Goal: Check status: Check status

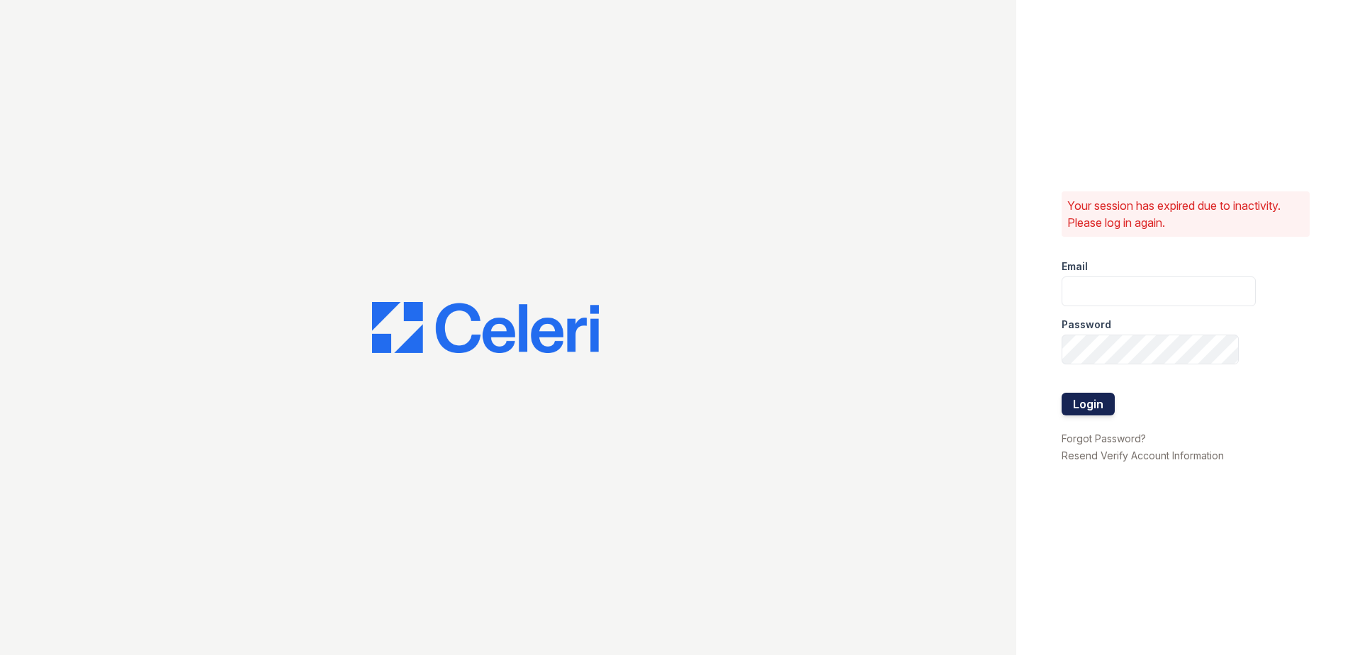
type input "wcannon@trinity-pm.com"
click at [1098, 400] on button "Login" at bounding box center [1088, 404] width 53 height 23
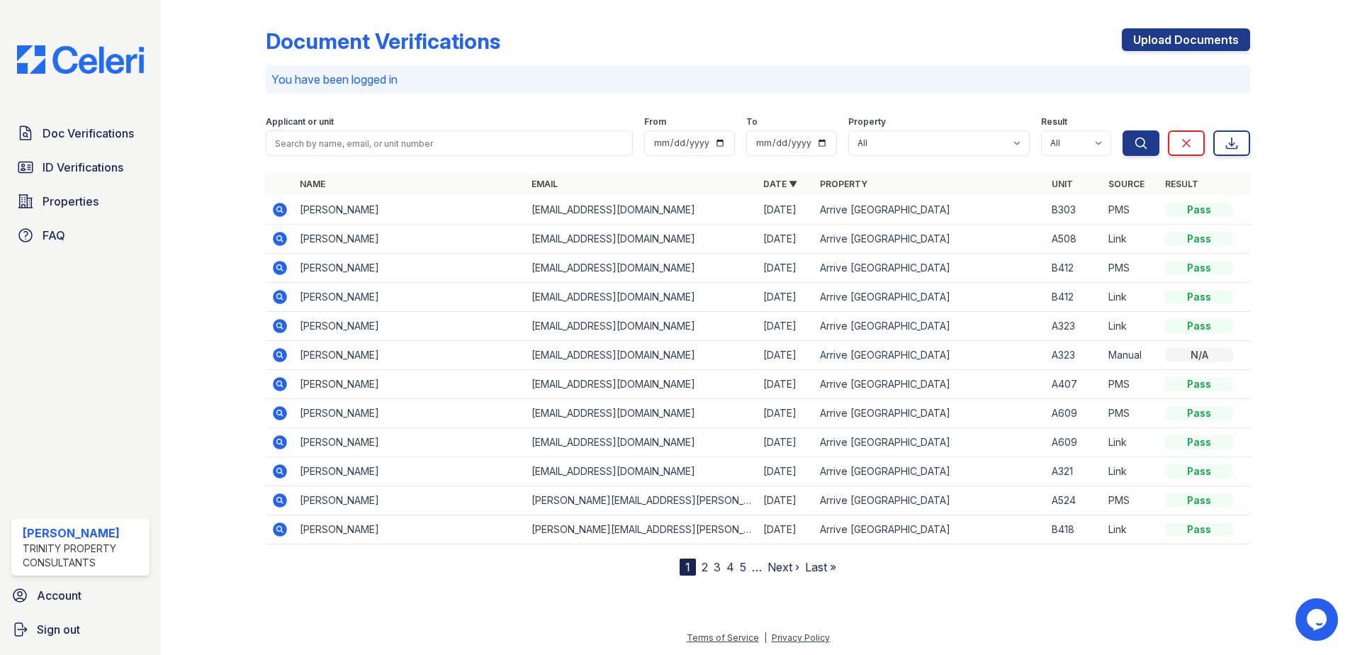
click at [278, 209] on icon at bounding box center [279, 209] width 4 height 4
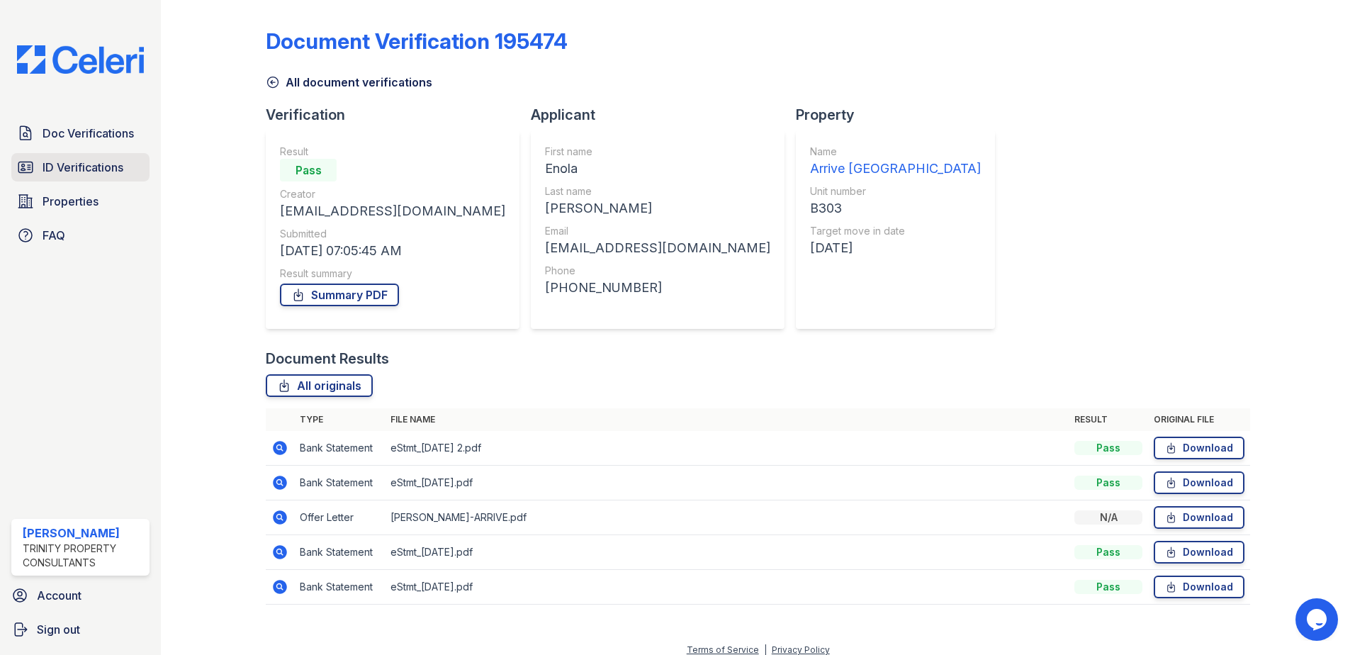
click at [45, 159] on span "ID Verifications" at bounding box center [83, 167] width 81 height 17
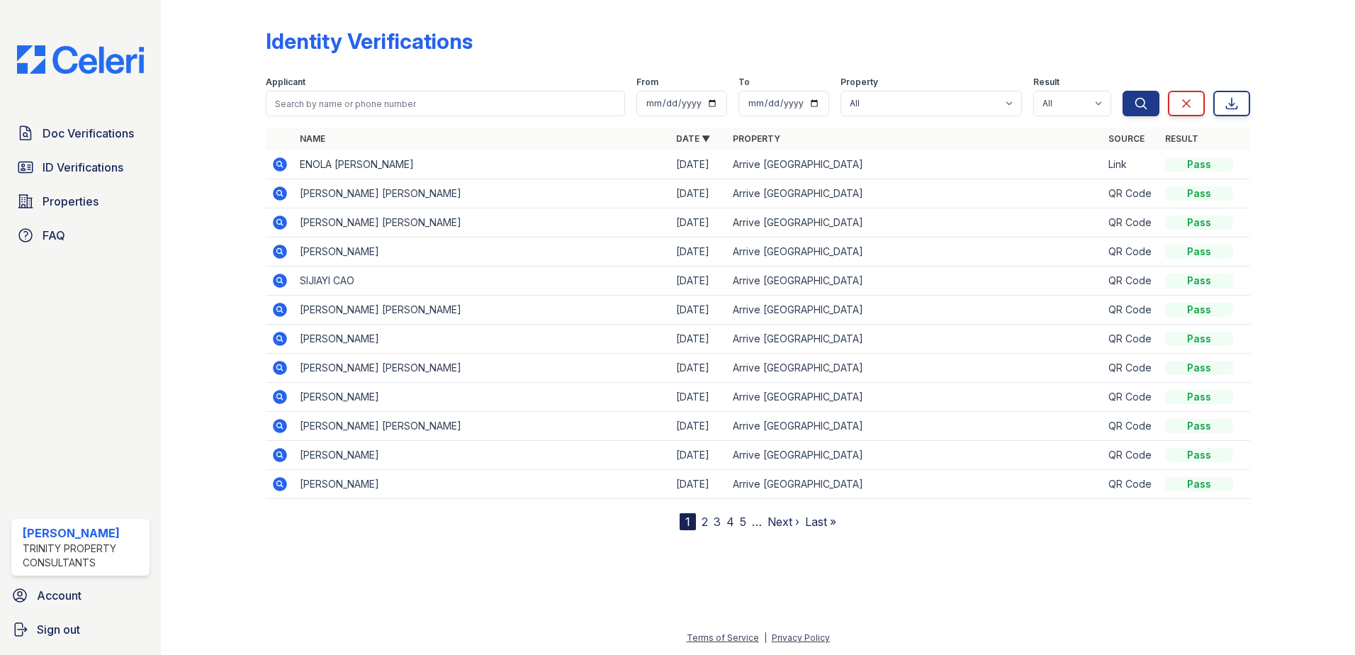
click at [278, 165] on icon at bounding box center [279, 164] width 17 height 17
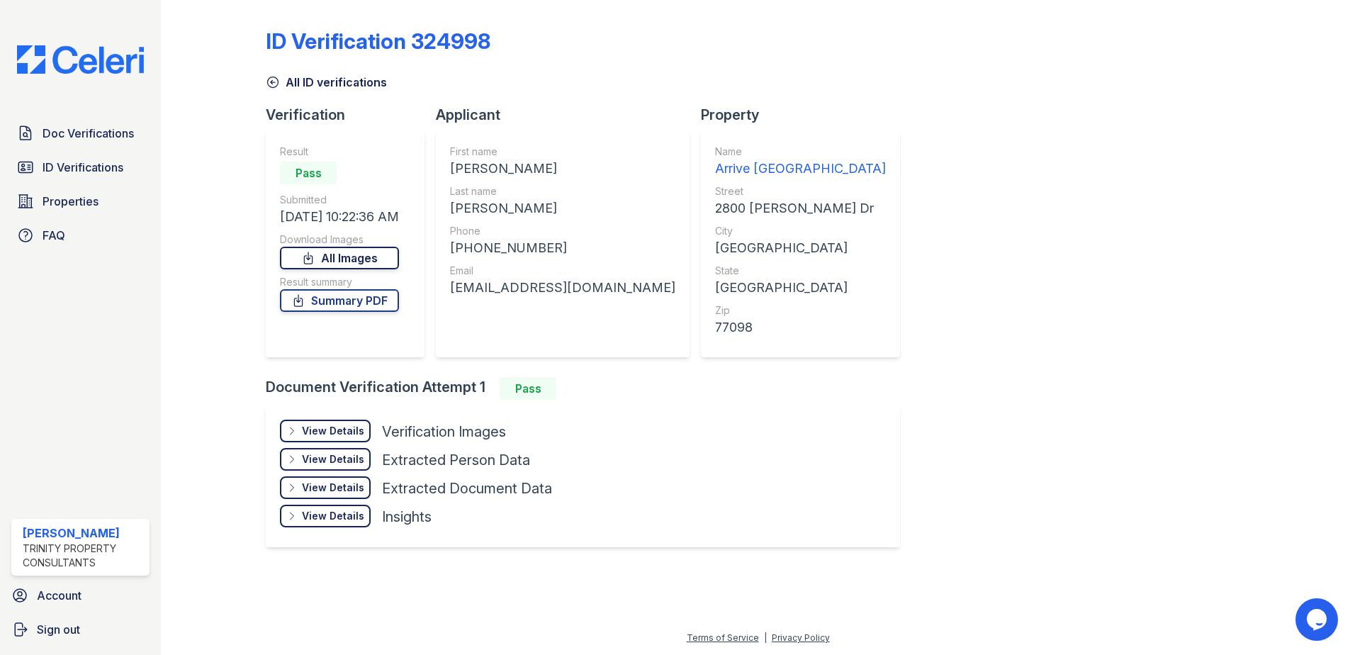
click at [334, 260] on link "All Images" at bounding box center [339, 258] width 119 height 23
click at [347, 301] on link "Summary PDF" at bounding box center [339, 300] width 119 height 23
click at [339, 425] on div "View Details" at bounding box center [333, 431] width 62 height 14
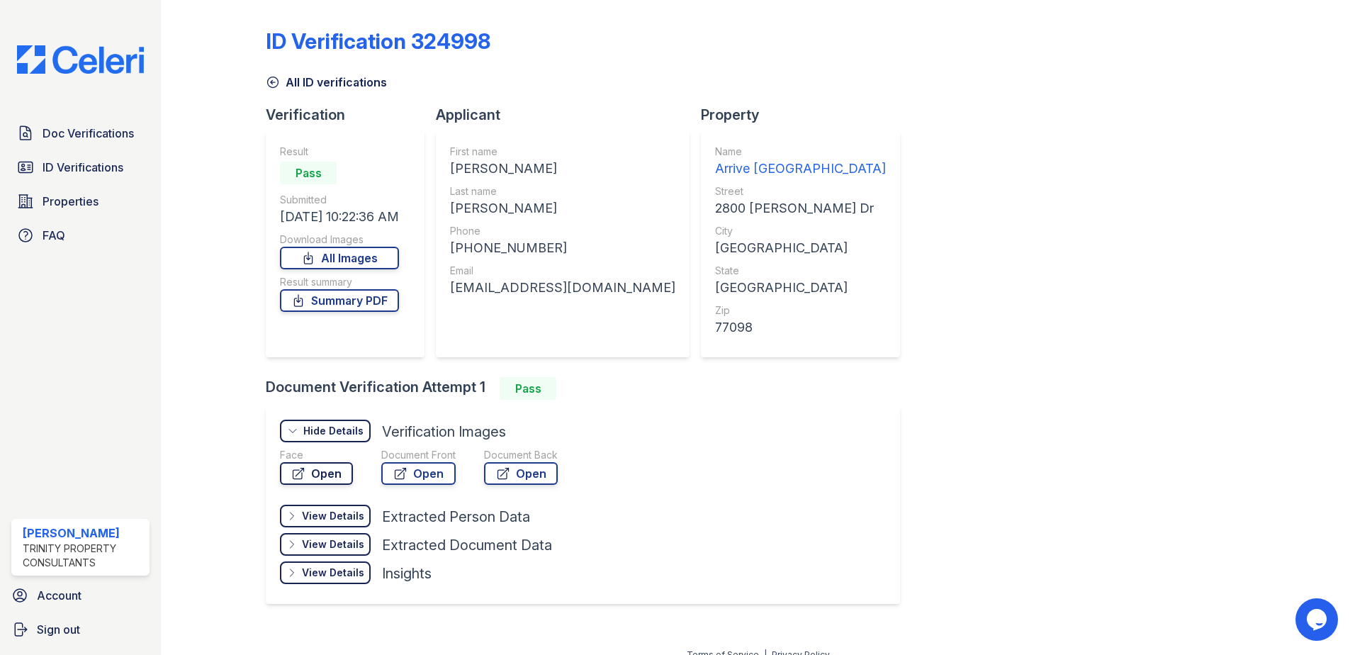
click at [308, 478] on link "Open" at bounding box center [316, 473] width 73 height 23
click at [444, 480] on link "Open" at bounding box center [418, 473] width 74 height 23
click at [359, 262] on link "All Images" at bounding box center [339, 258] width 119 height 23
click at [351, 303] on link "Summary PDF" at bounding box center [339, 300] width 119 height 23
click at [307, 475] on link "Open" at bounding box center [316, 473] width 73 height 23
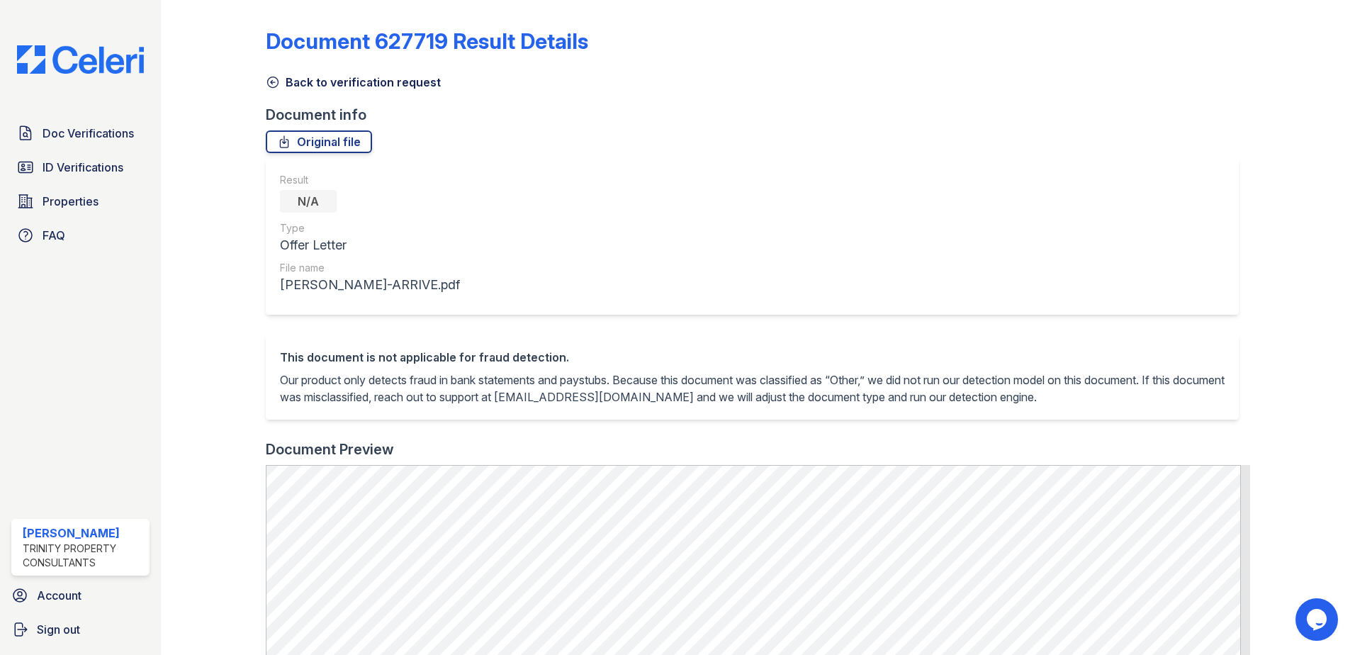
scroll to position [513, 0]
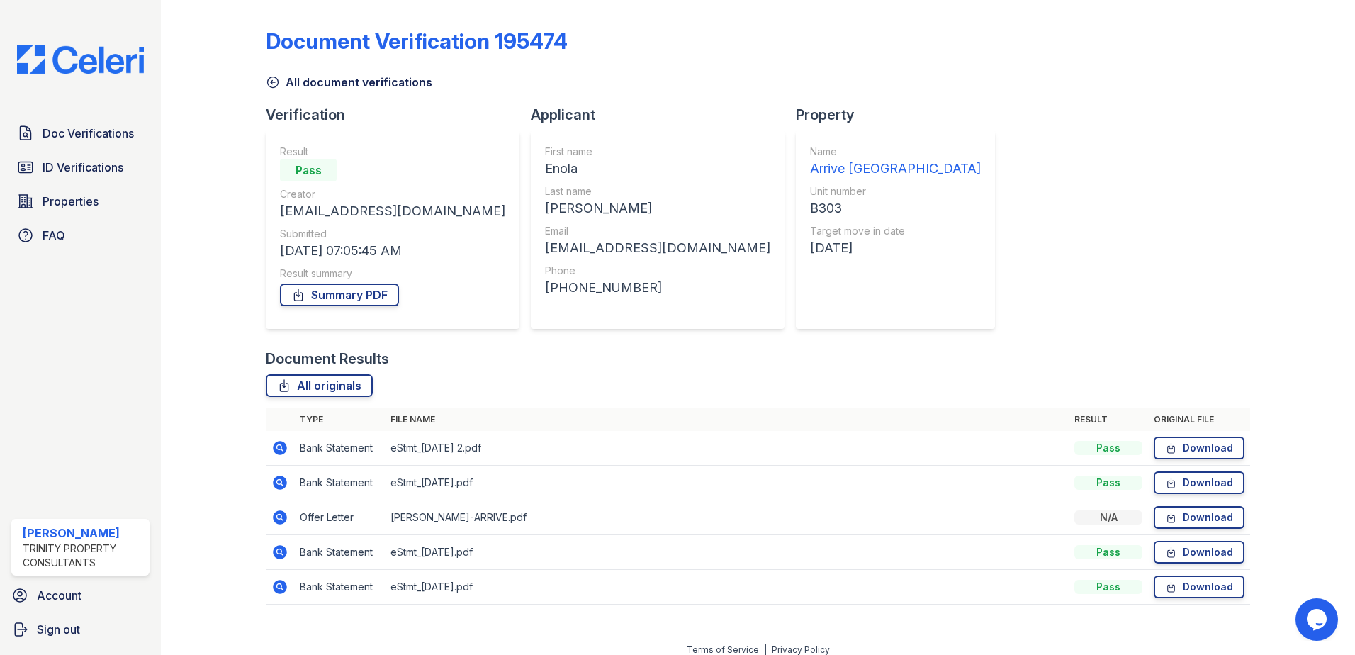
scroll to position [12, 0]
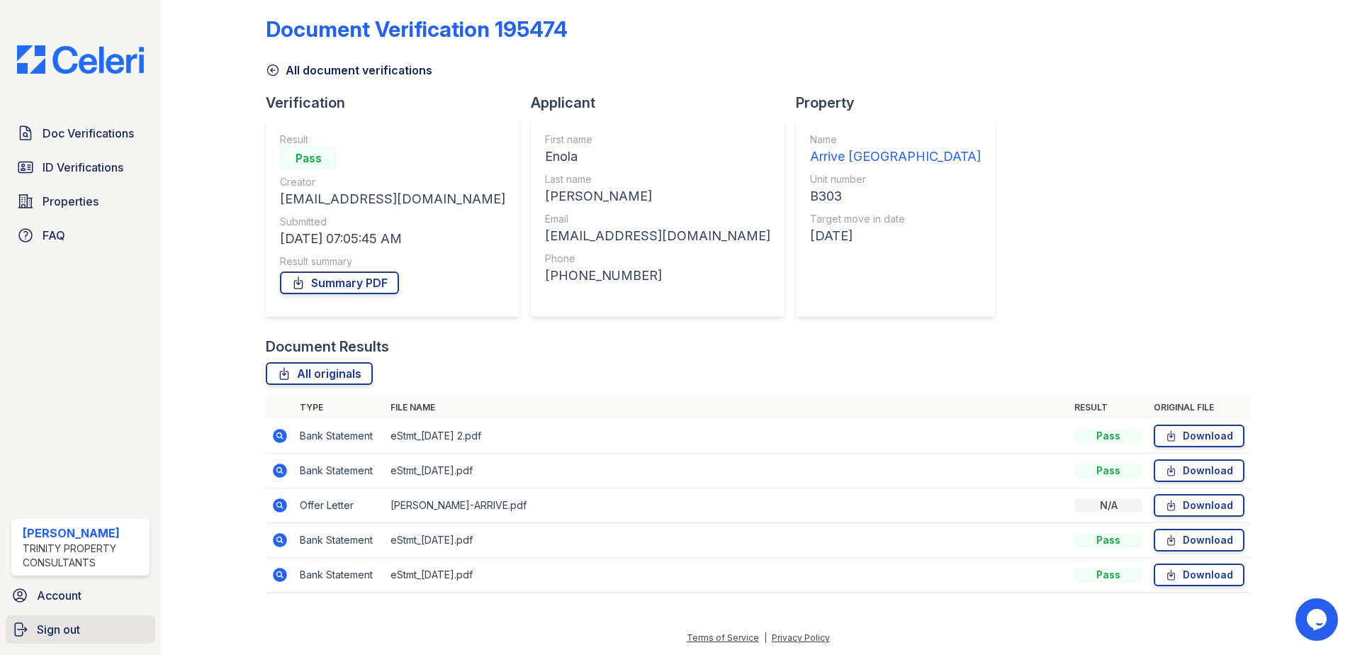
click at [62, 631] on span "Sign out" at bounding box center [58, 629] width 43 height 17
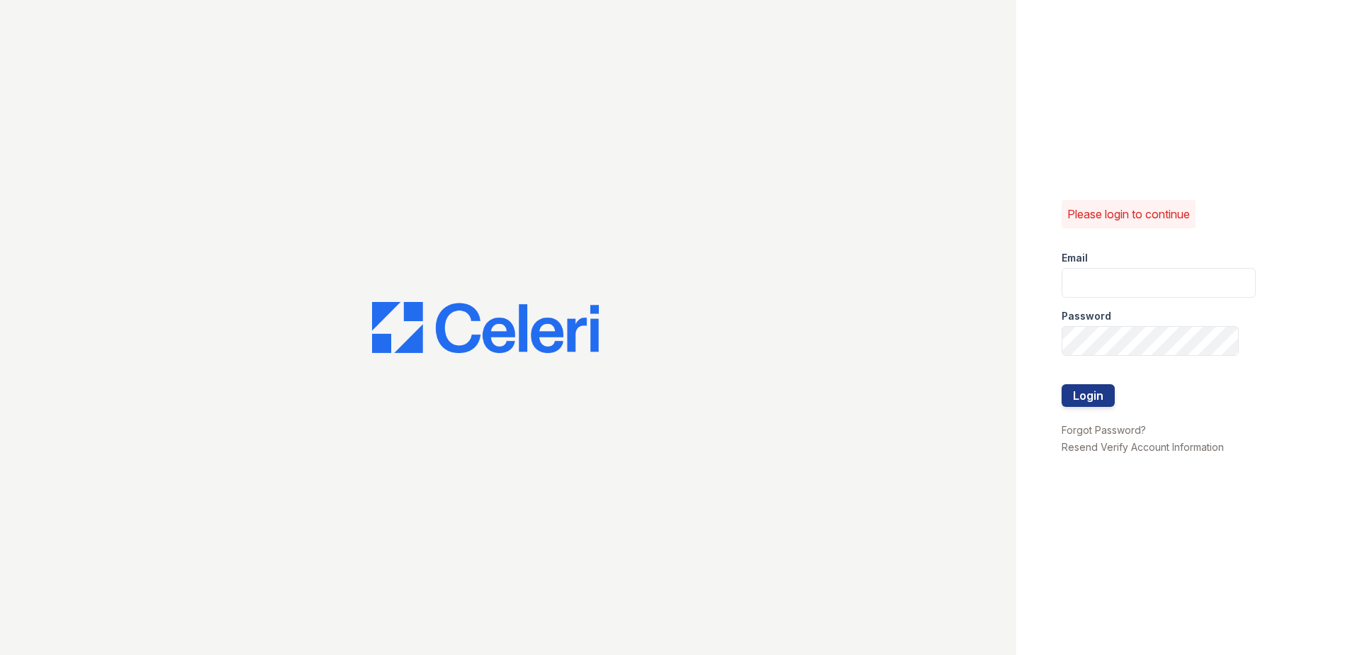
type input "[EMAIL_ADDRESS][DOMAIN_NAME]"
click at [1089, 377] on div at bounding box center [1159, 370] width 194 height 28
click at [1088, 388] on button "Login" at bounding box center [1088, 395] width 53 height 23
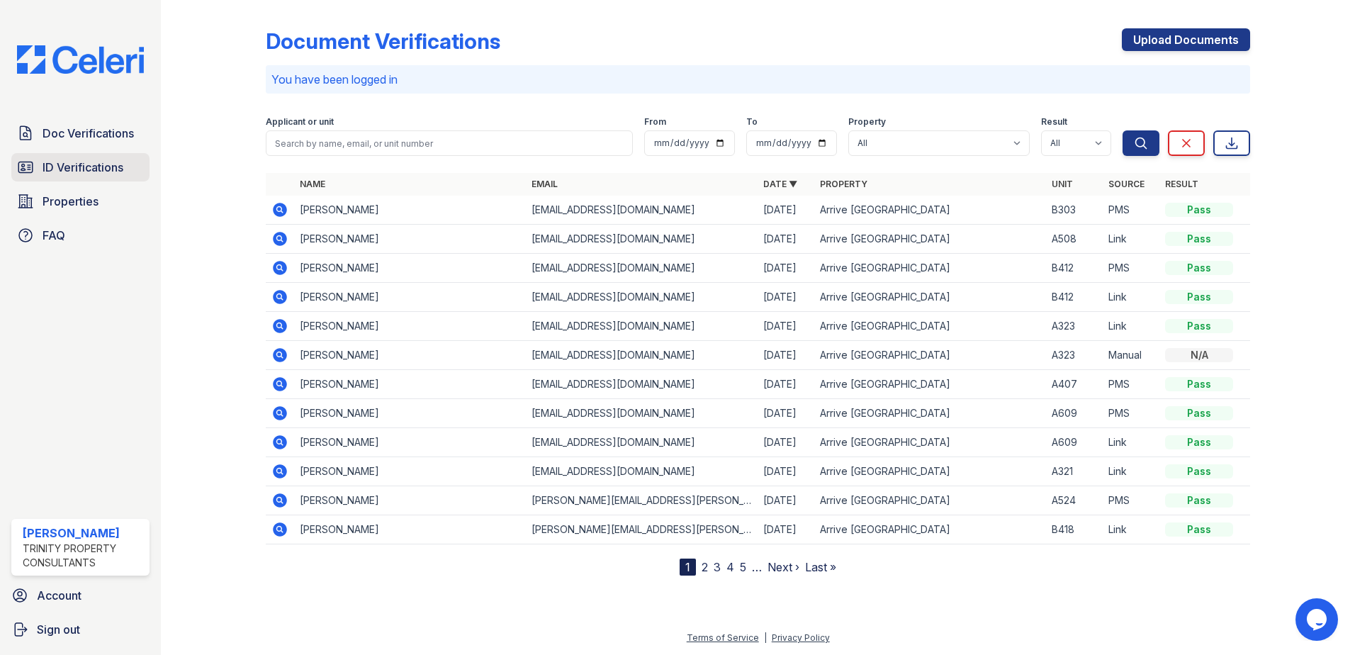
click at [76, 169] on span "ID Verifications" at bounding box center [83, 167] width 81 height 17
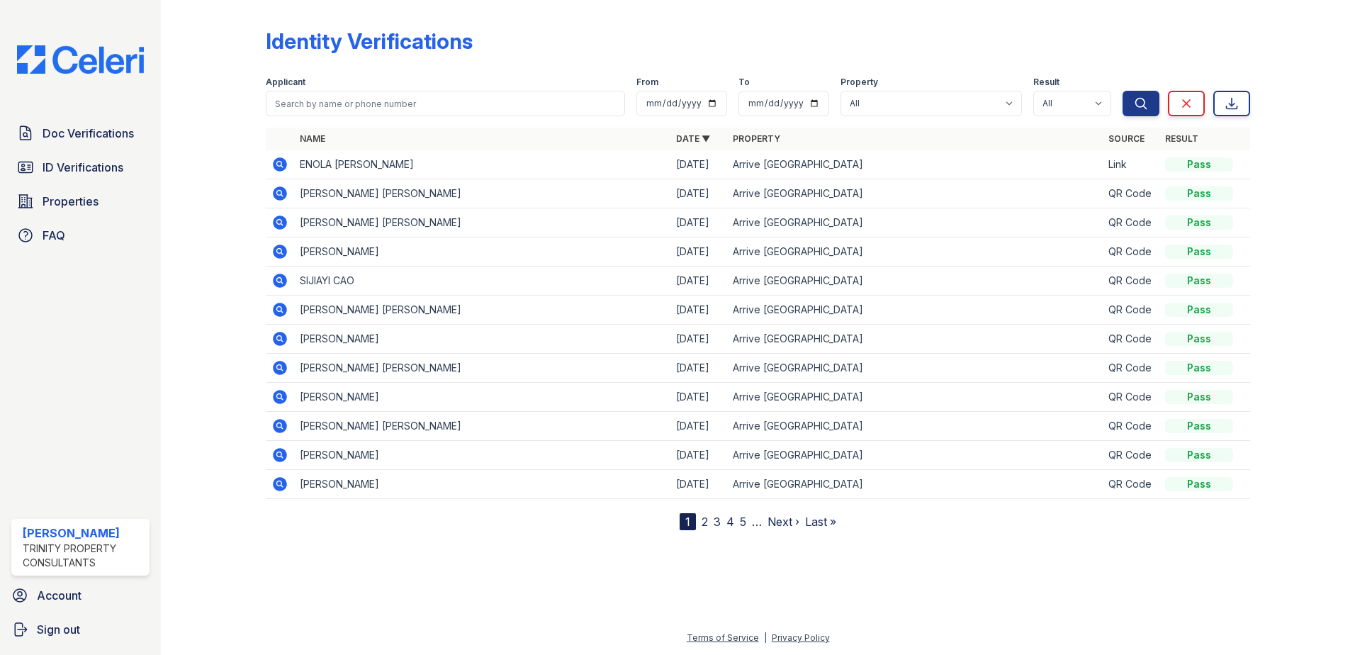
click at [278, 162] on icon at bounding box center [279, 164] width 4 height 4
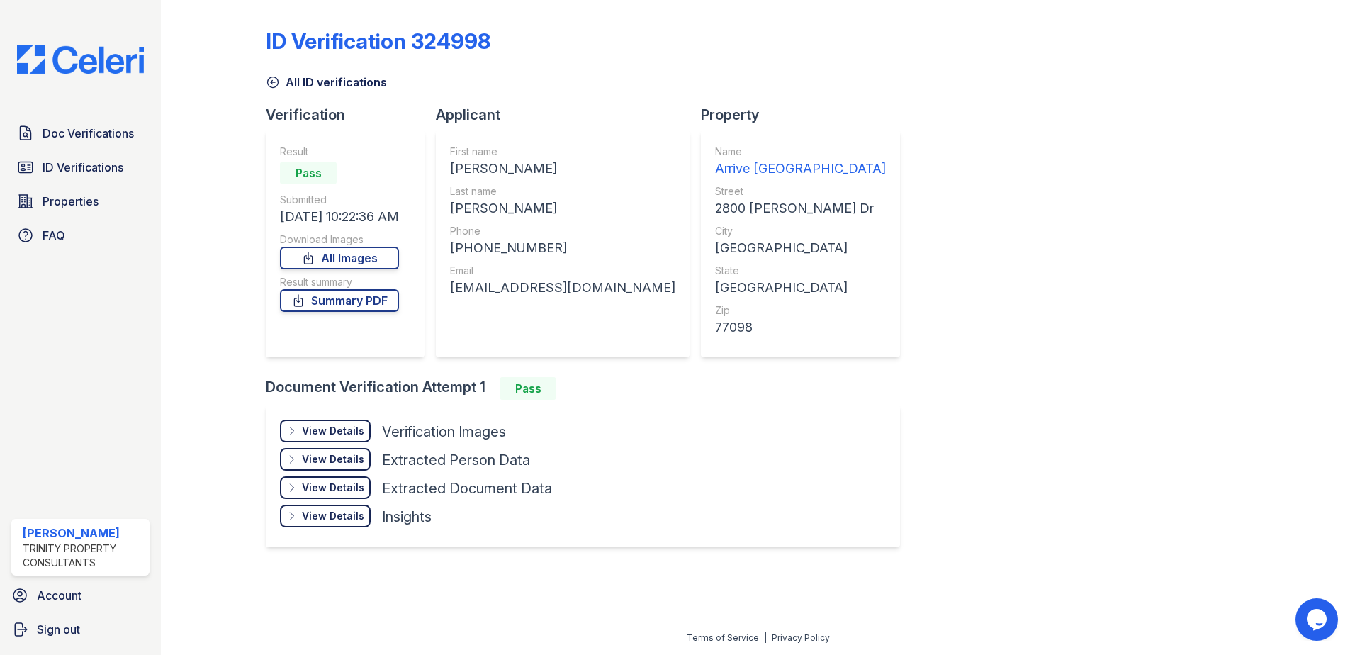
click at [332, 432] on div "View Details" at bounding box center [333, 431] width 62 height 14
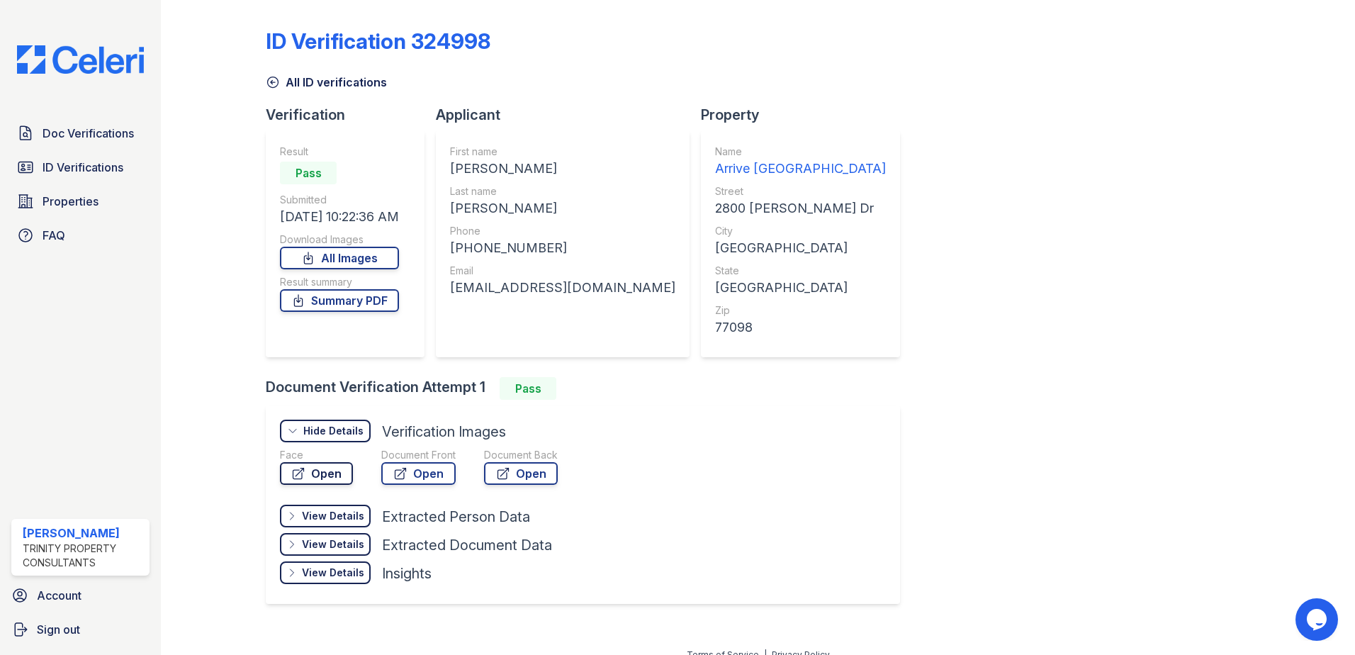
click at [326, 484] on link "Open" at bounding box center [316, 473] width 73 height 23
